Goal: Task Accomplishment & Management: Manage account settings

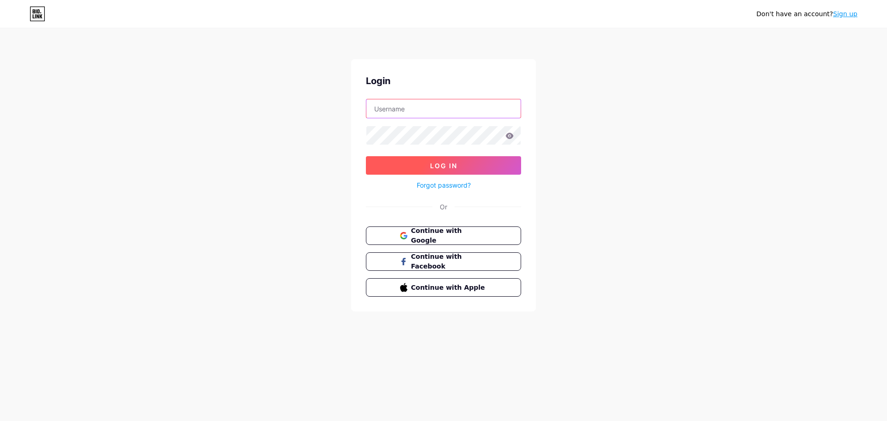
type input "[EMAIL_ADDRESS][DOMAIN_NAME]"
click at [469, 162] on button "Log In" at bounding box center [443, 165] width 155 height 18
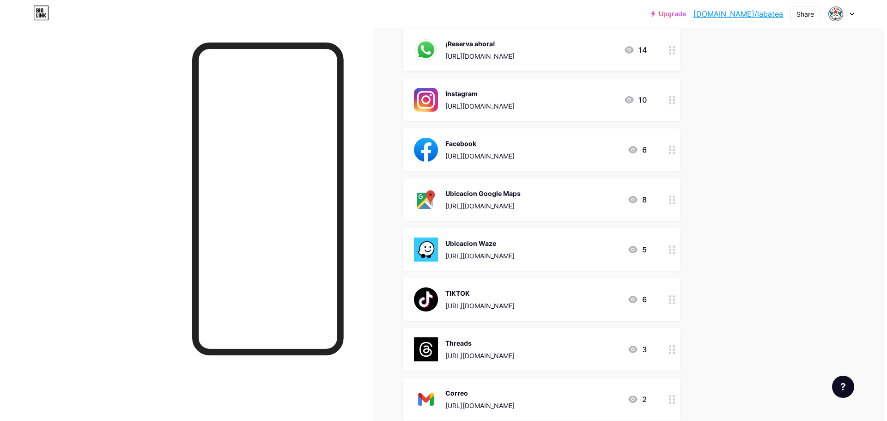
scroll to position [139, 0]
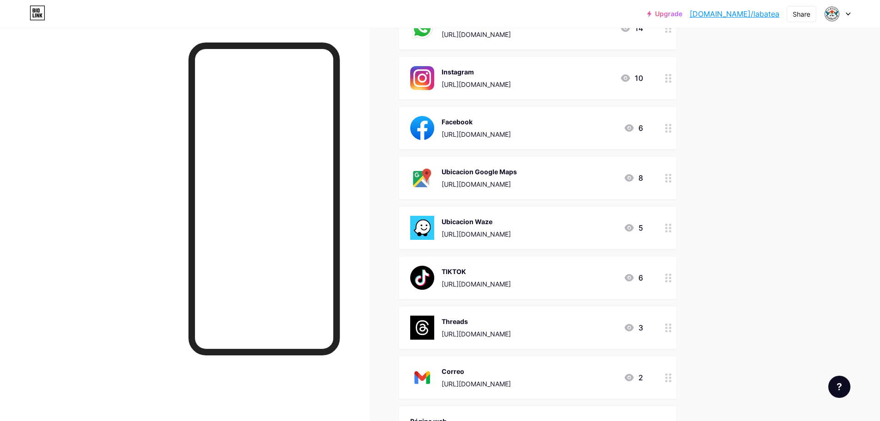
click at [603, 281] on div "TIKTOK [URL][DOMAIN_NAME] 6" at bounding box center [526, 278] width 233 height 24
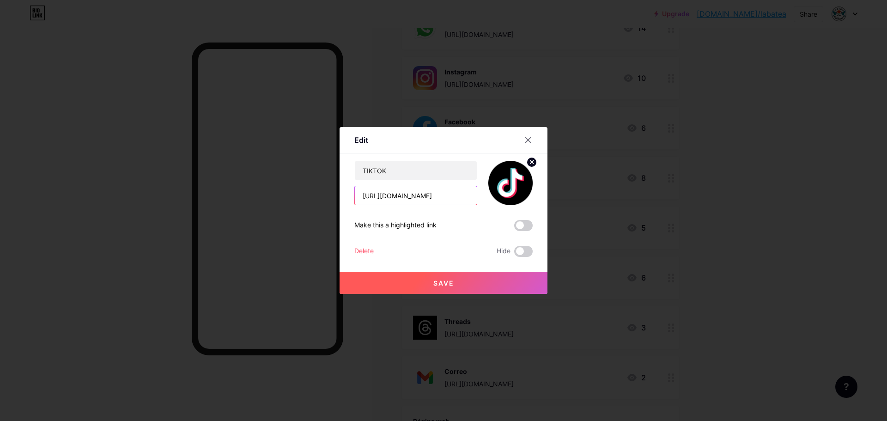
click at [429, 199] on input "[URL][DOMAIN_NAME]" at bounding box center [416, 195] width 122 height 18
click at [431, 199] on input "[URL][DOMAIN_NAME]" at bounding box center [416, 195] width 122 height 18
paste input "deloscolibri"
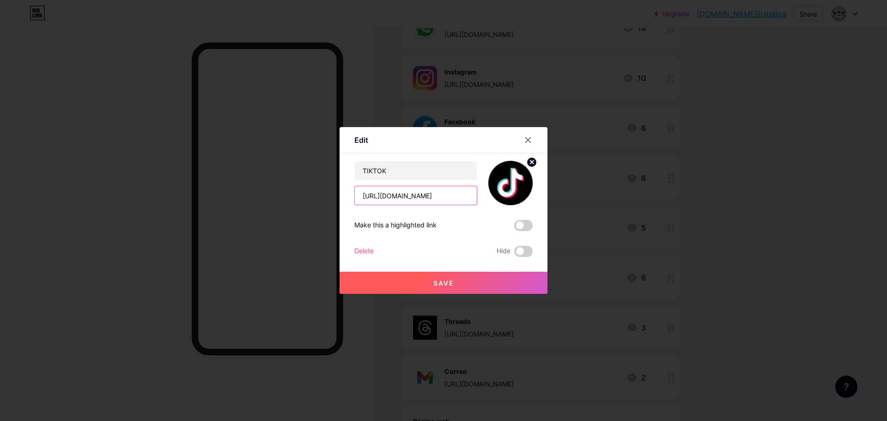
type input "[URL][DOMAIN_NAME]"
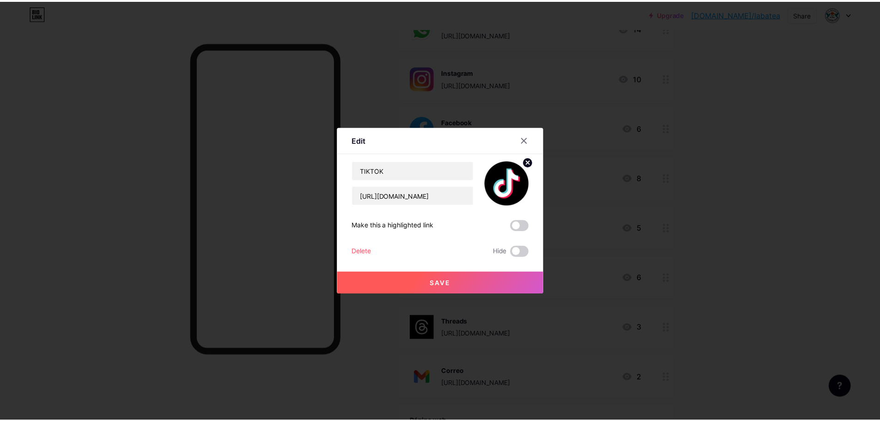
scroll to position [0, 0]
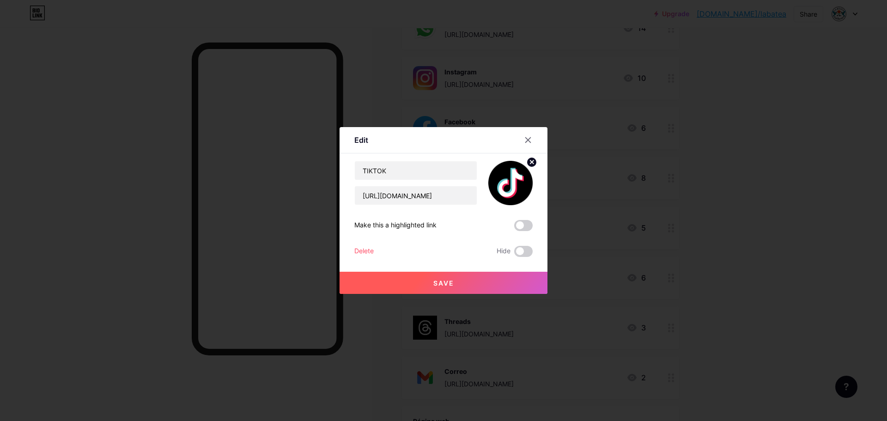
click at [444, 279] on span "Save" at bounding box center [443, 283] width 21 height 8
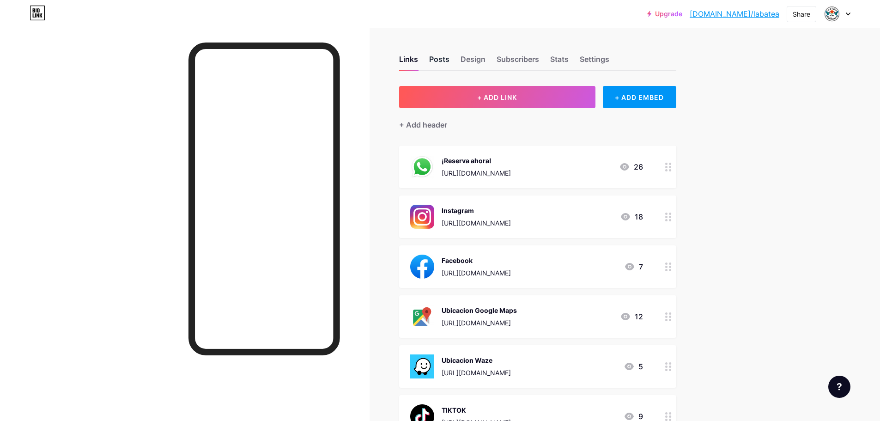
click at [442, 60] on div "Posts" at bounding box center [439, 62] width 20 height 17
click at [417, 65] on div "Links" at bounding box center [408, 62] width 19 height 17
click at [754, 14] on link "[DOMAIN_NAME]/labatea" at bounding box center [734, 13] width 90 height 11
